Goal: Task Accomplishment & Management: Manage account settings

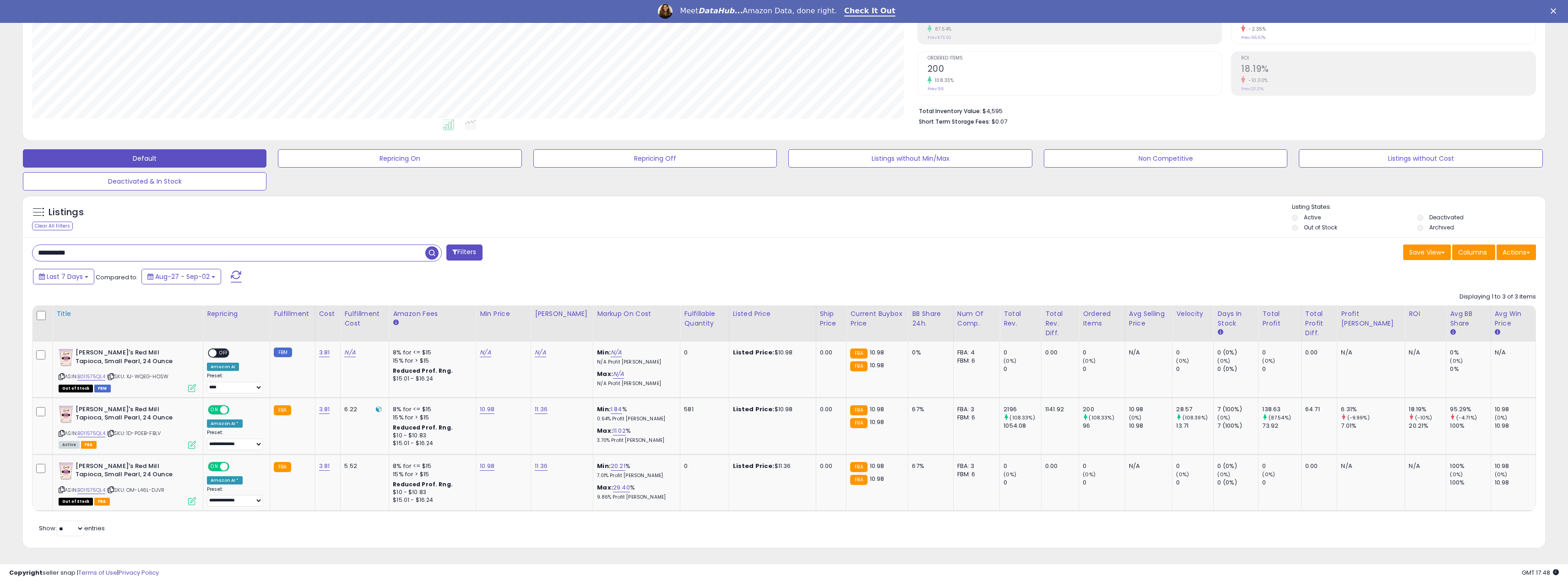
scroll to position [188, 885]
drag, startPoint x: 87, startPoint y: 253, endPoint x: -7, endPoint y: 249, distance: 94.1
click at [0, 249] on html "Unable to login Retrieving listings data.. has not yet accepted the Terms of Us…" at bounding box center [784, 128] width 1568 height 582
paste input "text"
type input "**********"
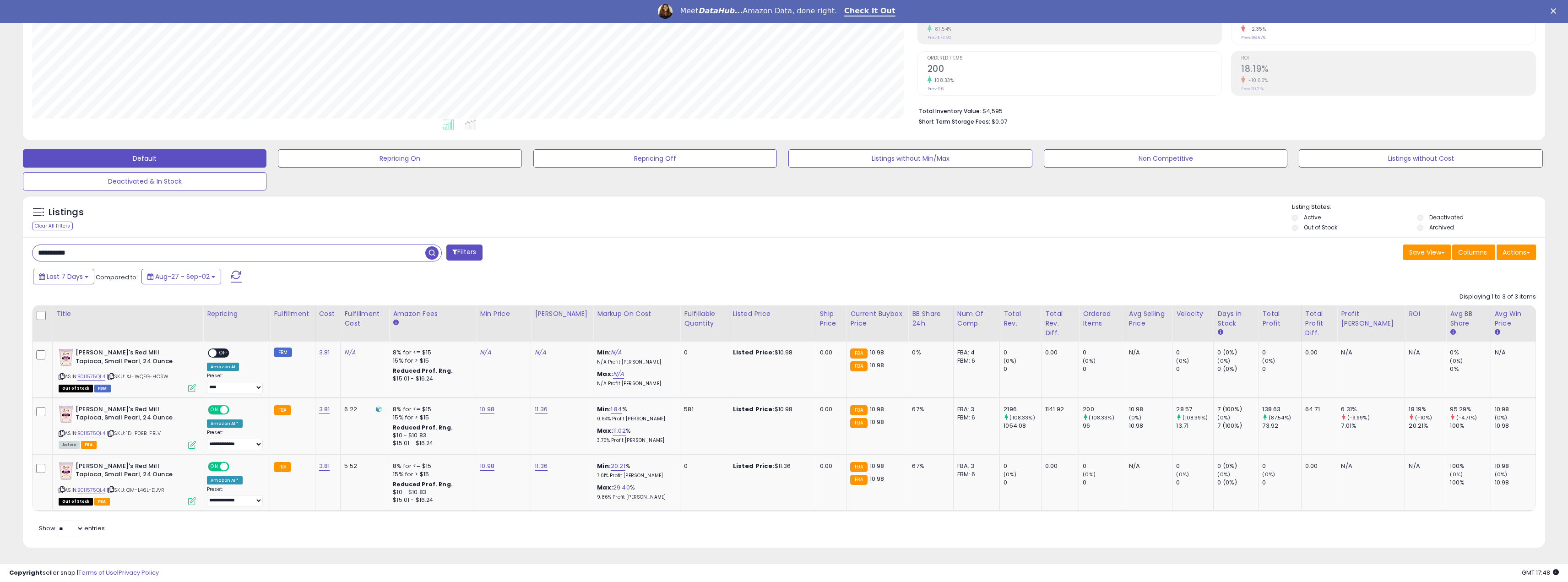
click at [427, 252] on span "button" at bounding box center [432, 253] width 13 height 13
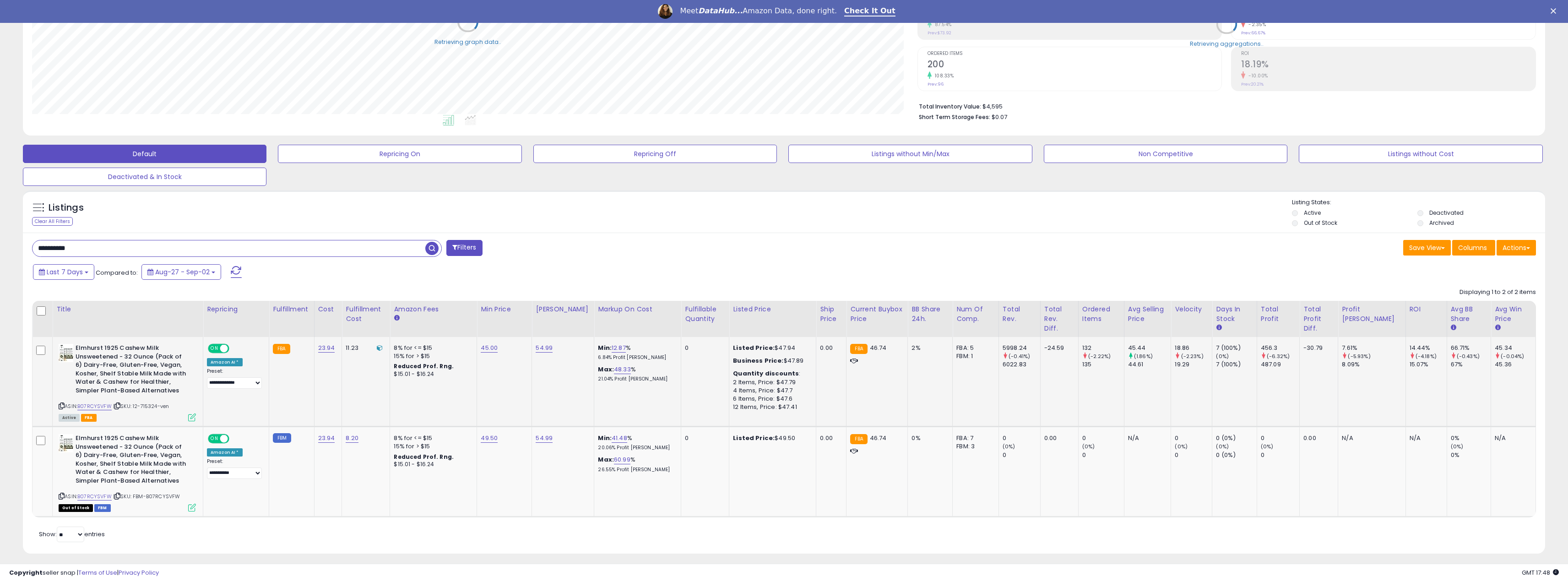
scroll to position [171, 0]
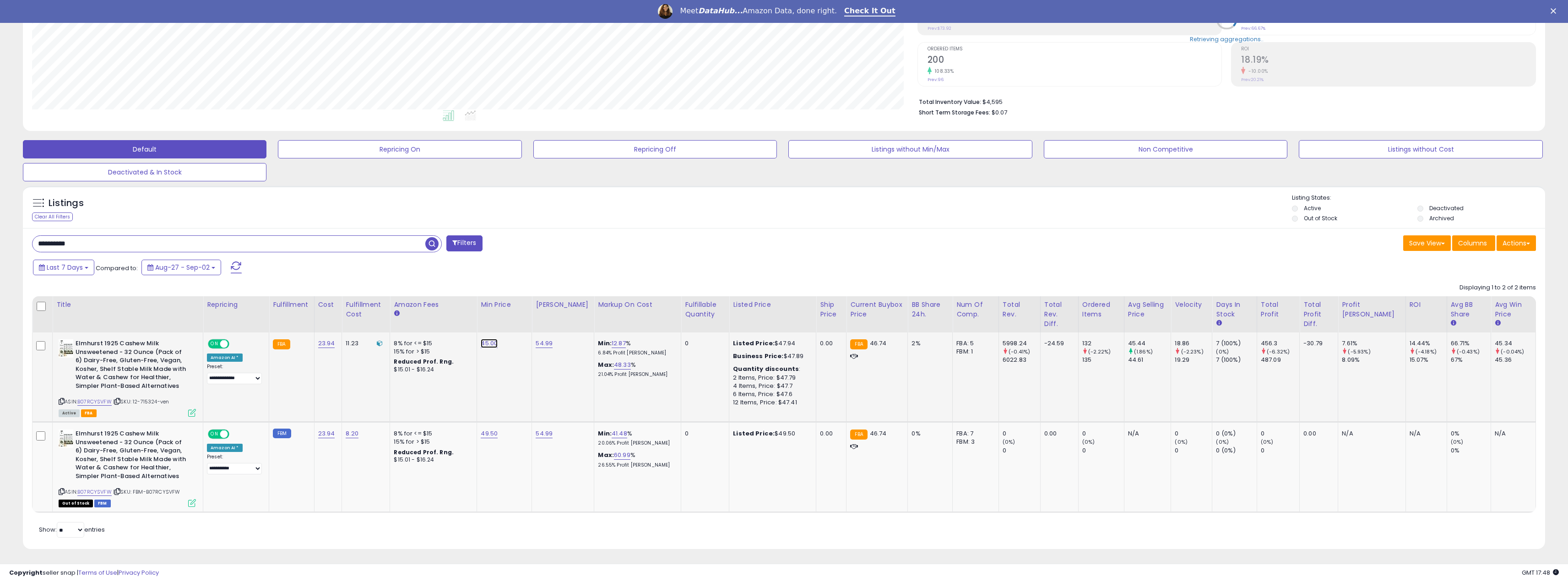
click at [489, 342] on link "45.00" at bounding box center [489, 343] width 17 height 9
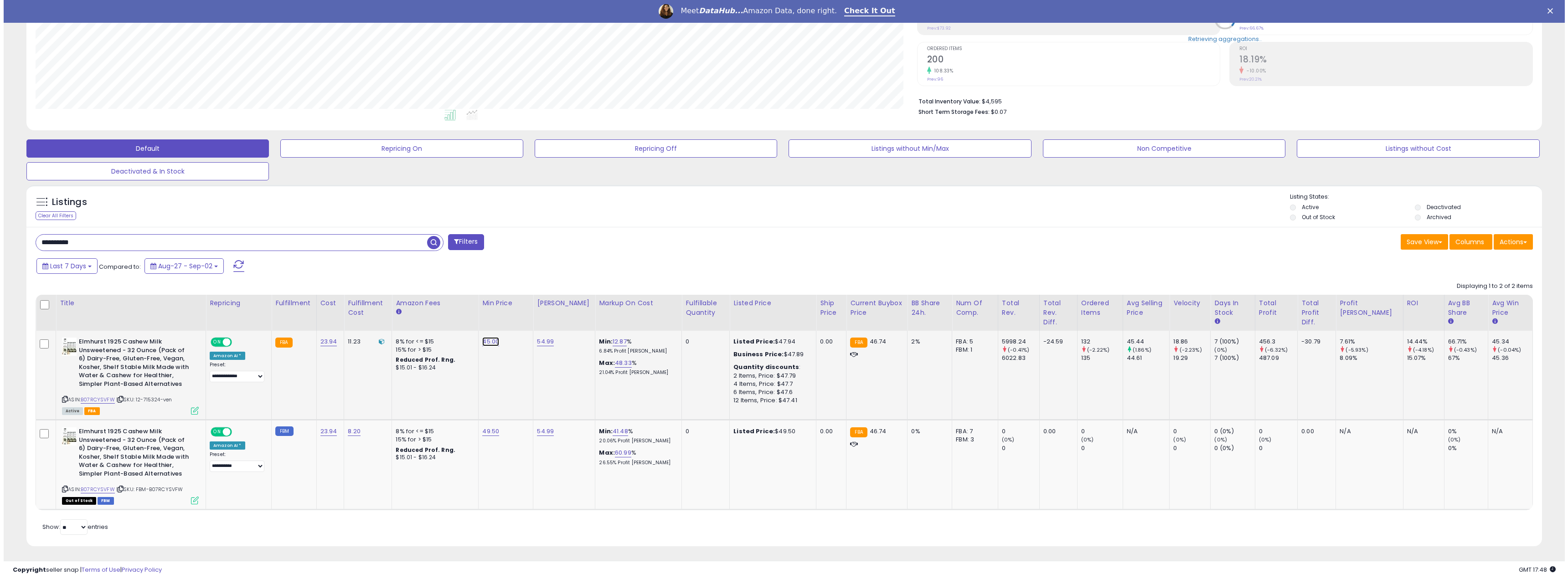
scroll to position [187, 881]
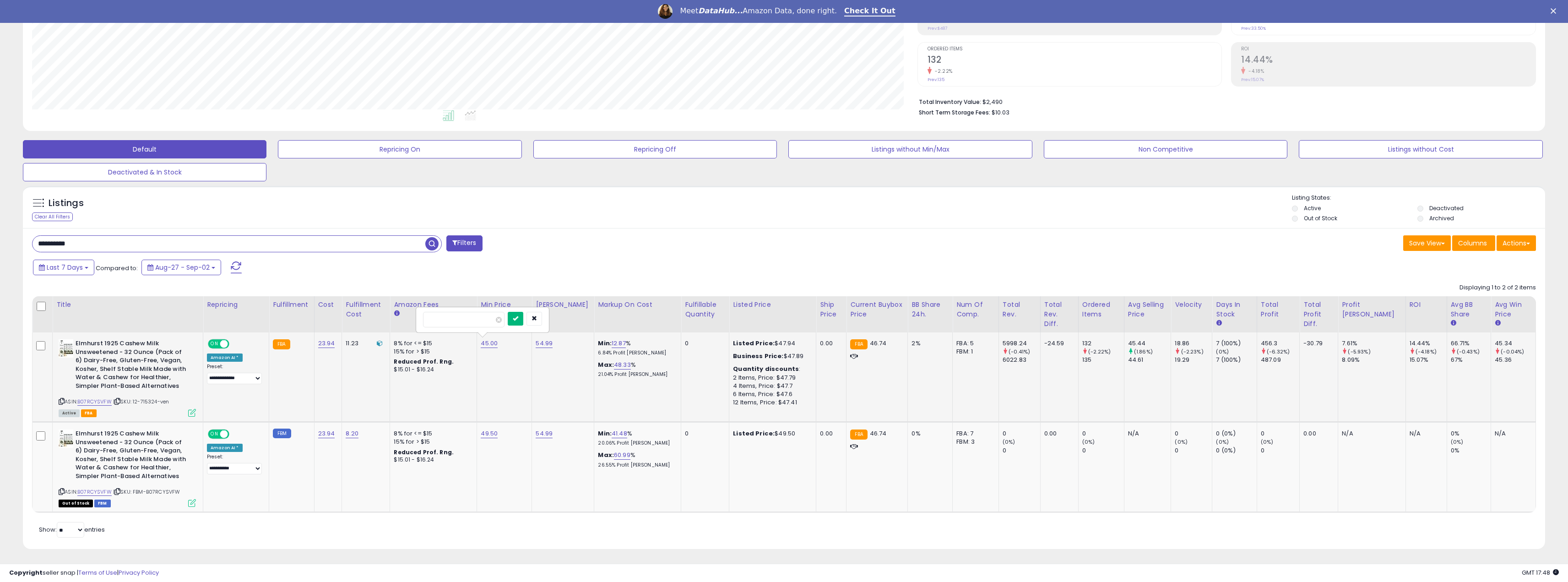
type input "*****"
click at [522, 318] on button "submit" at bounding box center [515, 318] width 16 height 14
click at [195, 409] on icon at bounding box center [193, 413] width 8 height 8
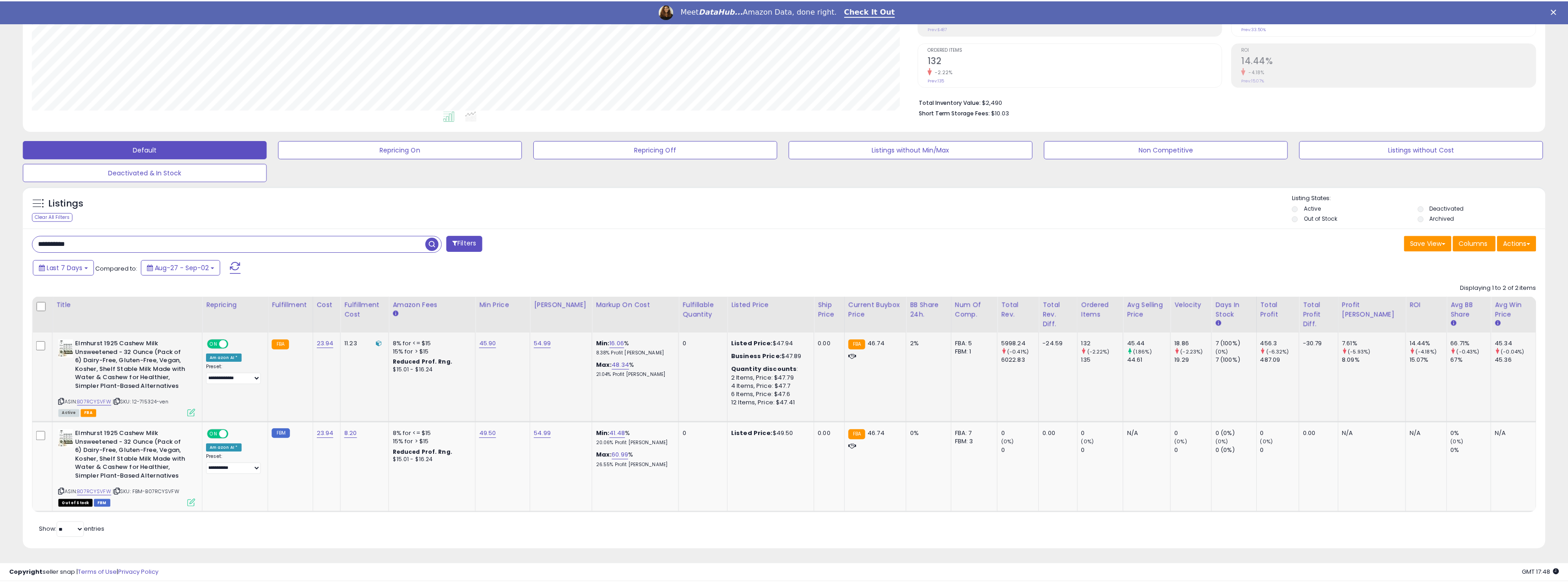
scroll to position [188, 889]
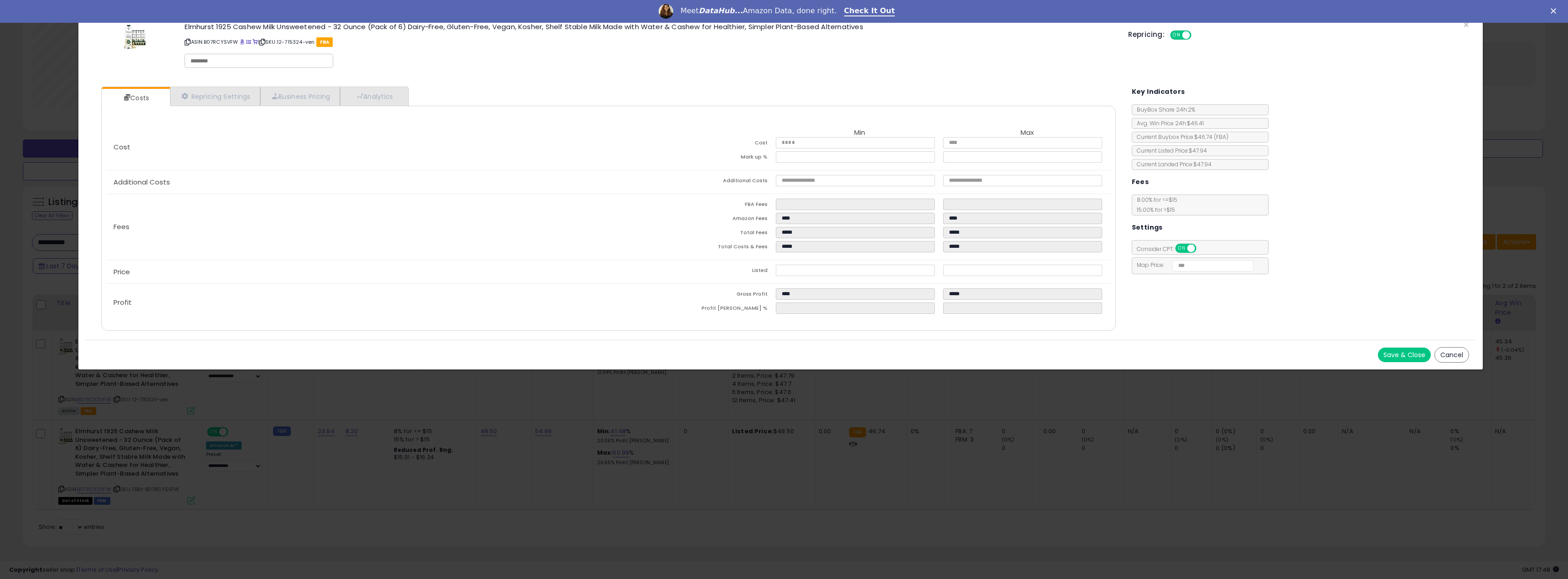
click at [1456, 356] on button "Cancel" at bounding box center [1451, 355] width 35 height 15
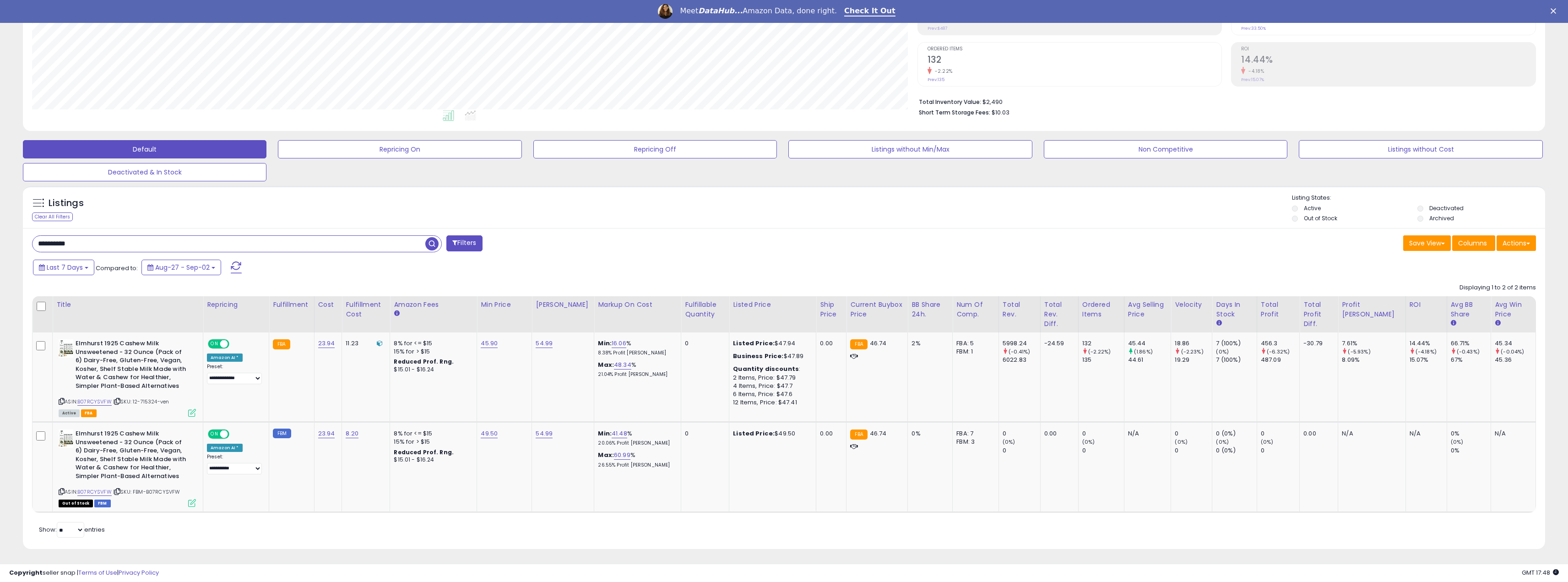
scroll to position [457943, 456992]
drag, startPoint x: 40, startPoint y: 246, endPoint x: -7, endPoint y: 246, distance: 47.0
click at [0, 246] on html "Unable to login Retrieving listings data.. has not yet accepted the Terms of Us…" at bounding box center [784, 119] width 1568 height 582
paste input "text"
type input "**********"
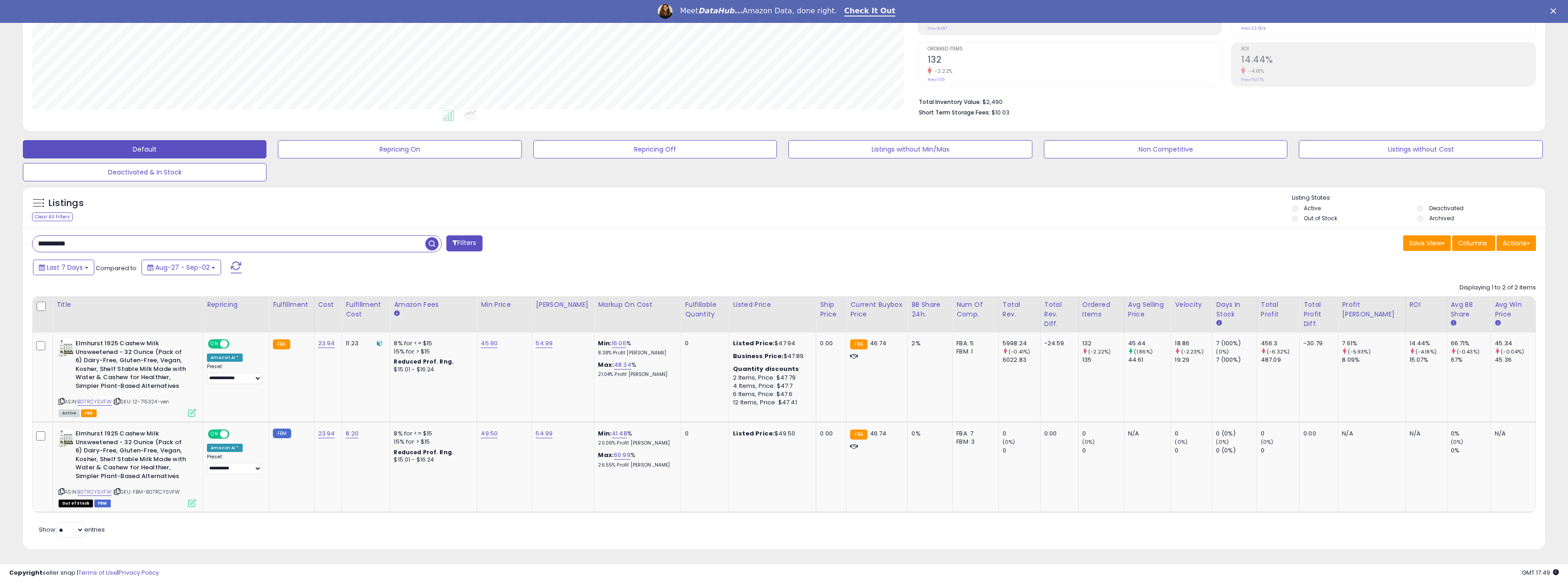
click at [433, 247] on span "button" at bounding box center [432, 244] width 13 height 13
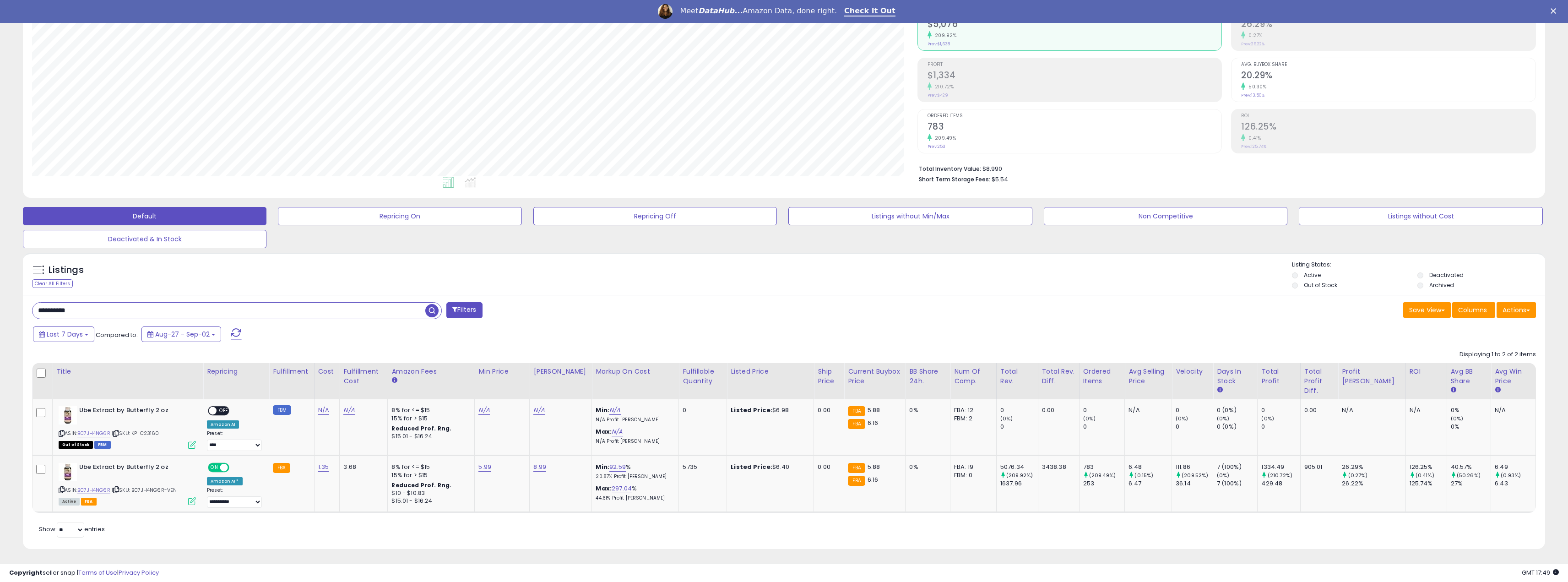
scroll to position [188, 885]
click at [484, 465] on link "5.99" at bounding box center [485, 467] width 13 height 9
type input "****"
click at [519, 437] on button "submit" at bounding box center [511, 442] width 16 height 14
